Goal: Information Seeking & Learning: Learn about a topic

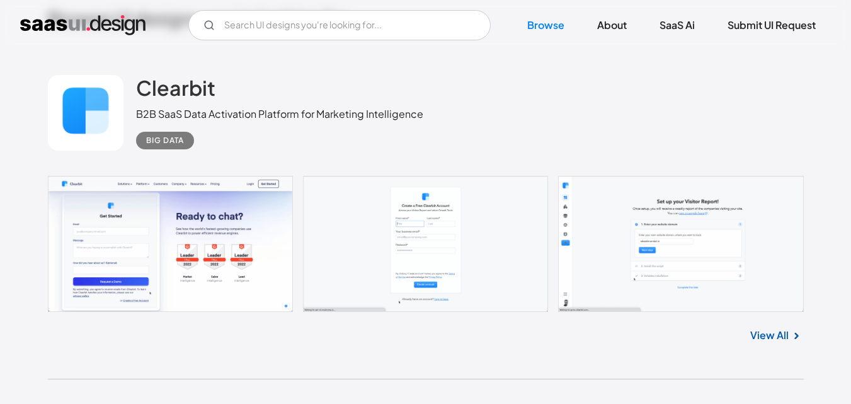
scroll to position [316, 0]
drag, startPoint x: 168, startPoint y: 201, endPoint x: 27, endPoint y: 187, distance: 141.9
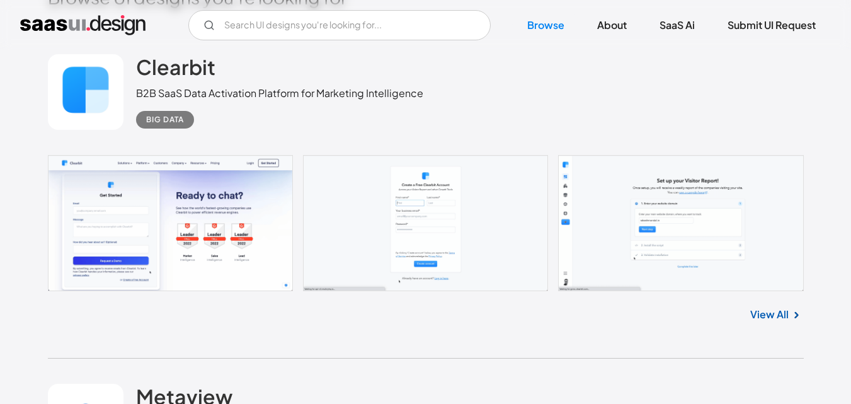
scroll to position [337, 0]
click at [229, 225] on link at bounding box center [426, 222] width 756 height 136
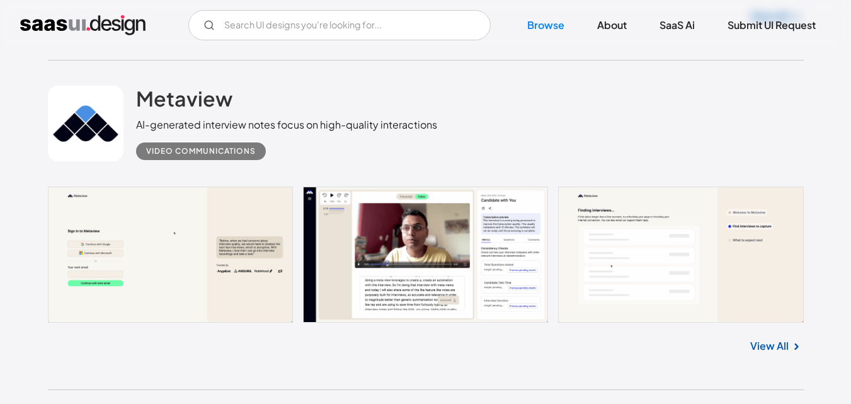
scroll to position [635, 0]
click at [427, 214] on link at bounding box center [426, 254] width 756 height 136
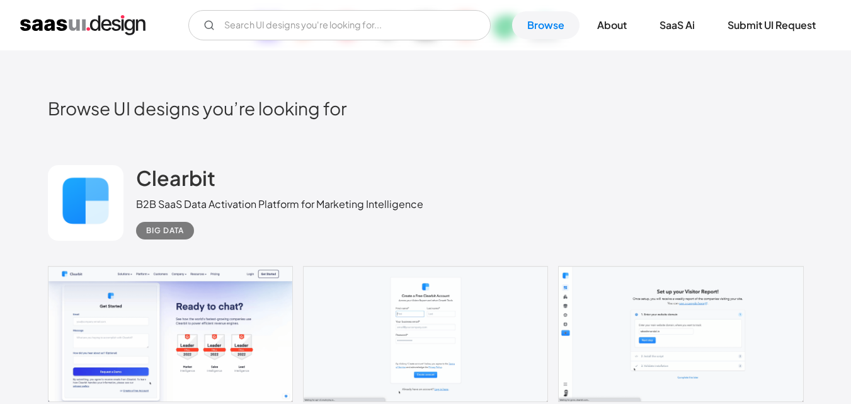
scroll to position [0, 0]
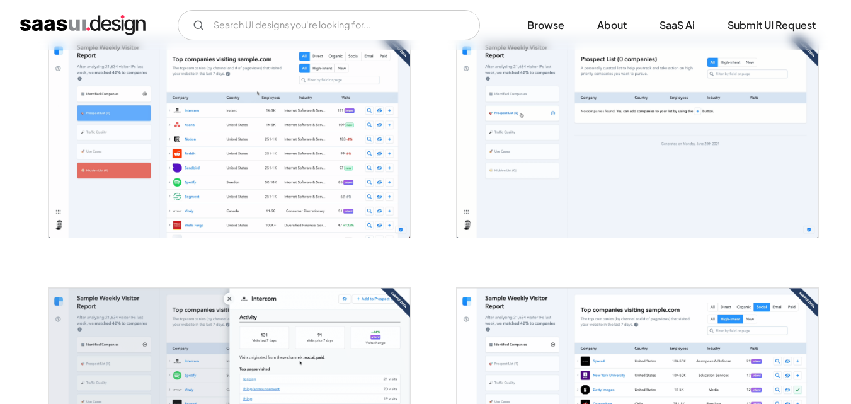
scroll to position [758, 0]
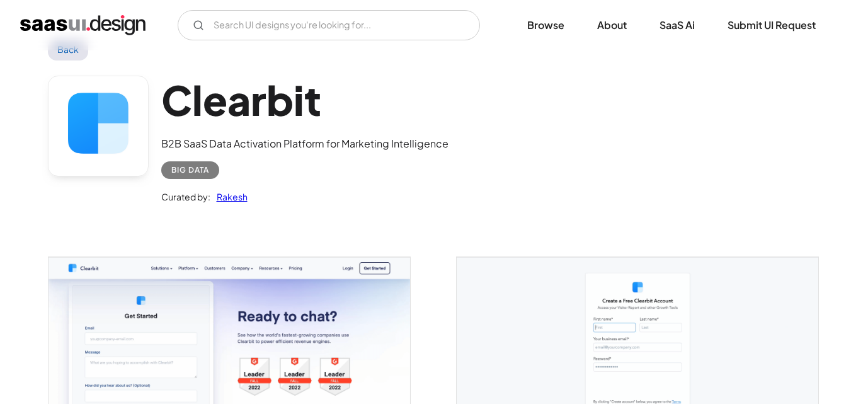
scroll to position [0, 0]
